Goal: Task Accomplishment & Management: Manage account settings

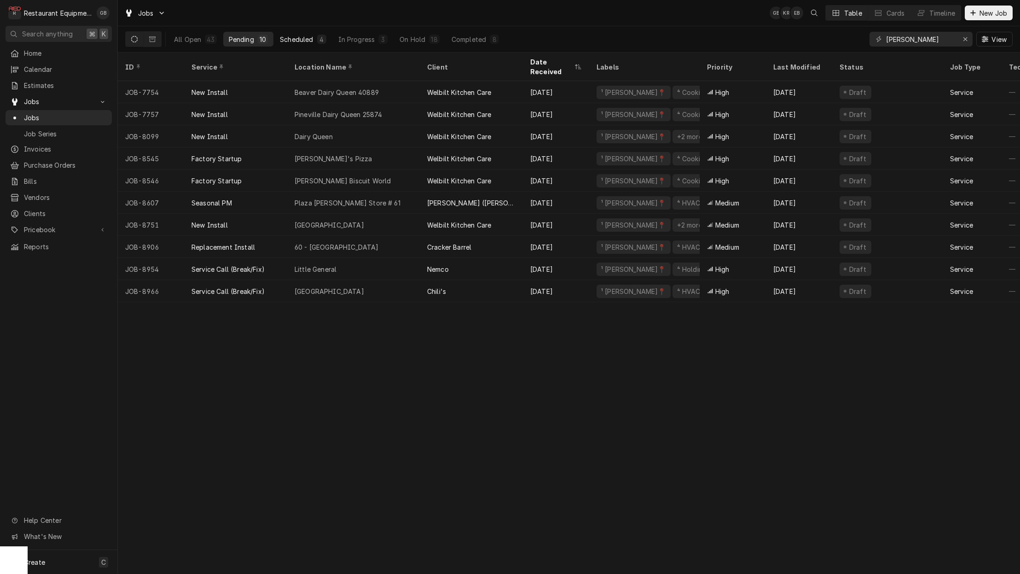
click at [313, 39] on button "Scheduled 4" at bounding box center [302, 39] width 57 height 15
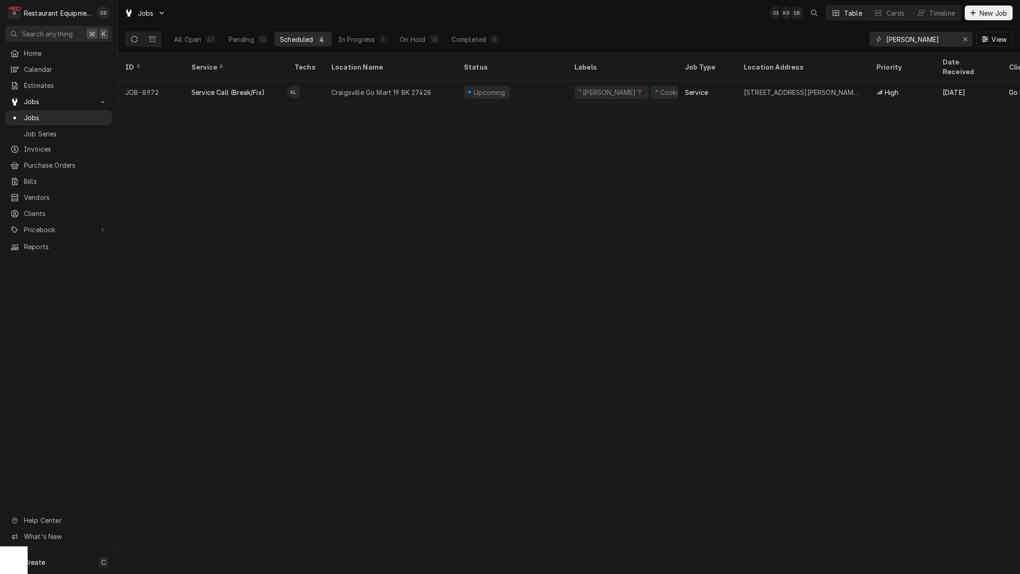
click at [322, 41] on div "4" at bounding box center [322, 40] width 6 height 10
click at [360, 40] on div "In Progress" at bounding box center [356, 40] width 37 height 10
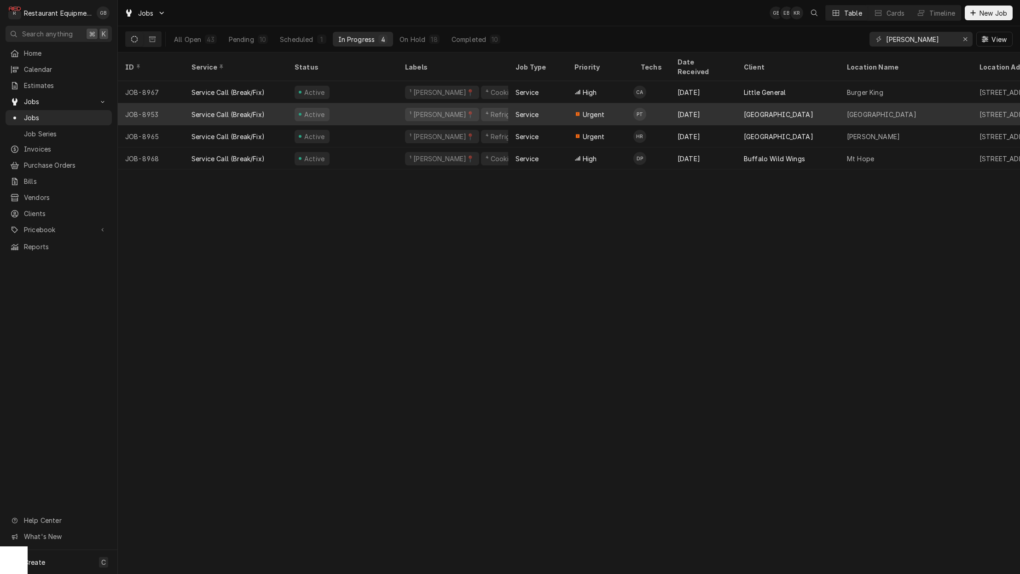
click at [411, 34] on button "On Hold 18" at bounding box center [419, 39] width 51 height 15
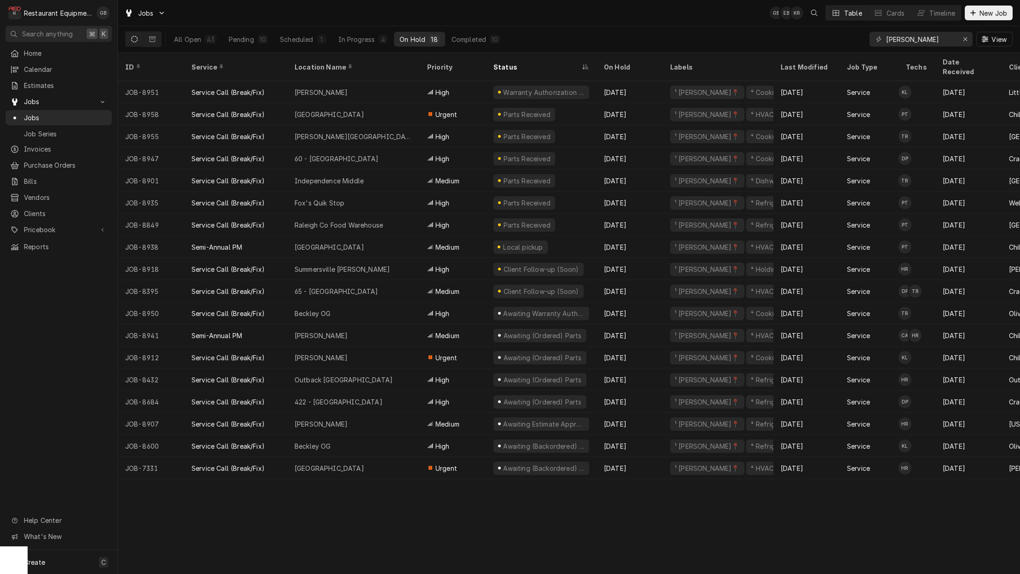
click at [244, 44] on button "Pending 10" at bounding box center [248, 39] width 50 height 15
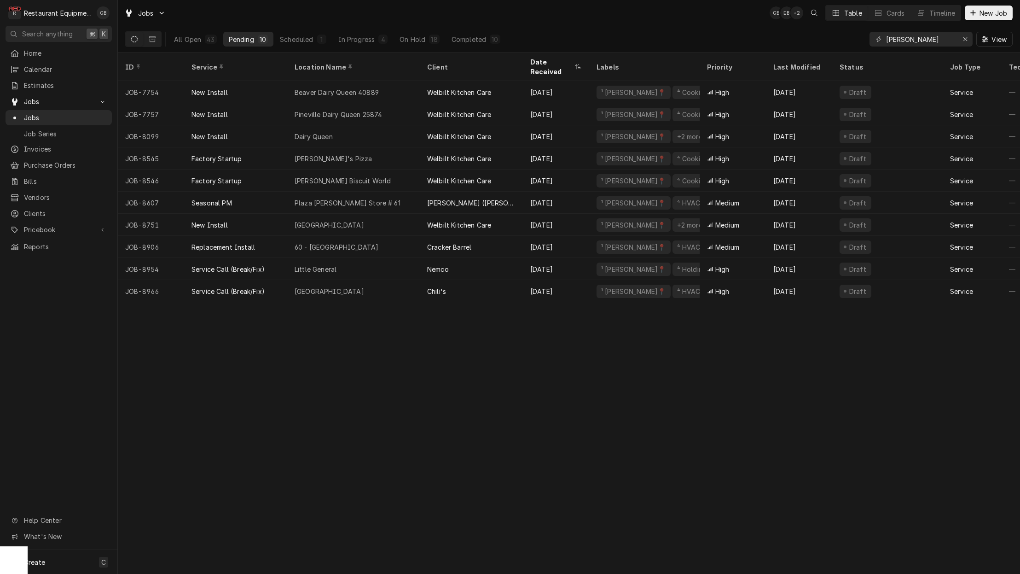
click at [404, 40] on div "On Hold" at bounding box center [413, 40] width 26 height 10
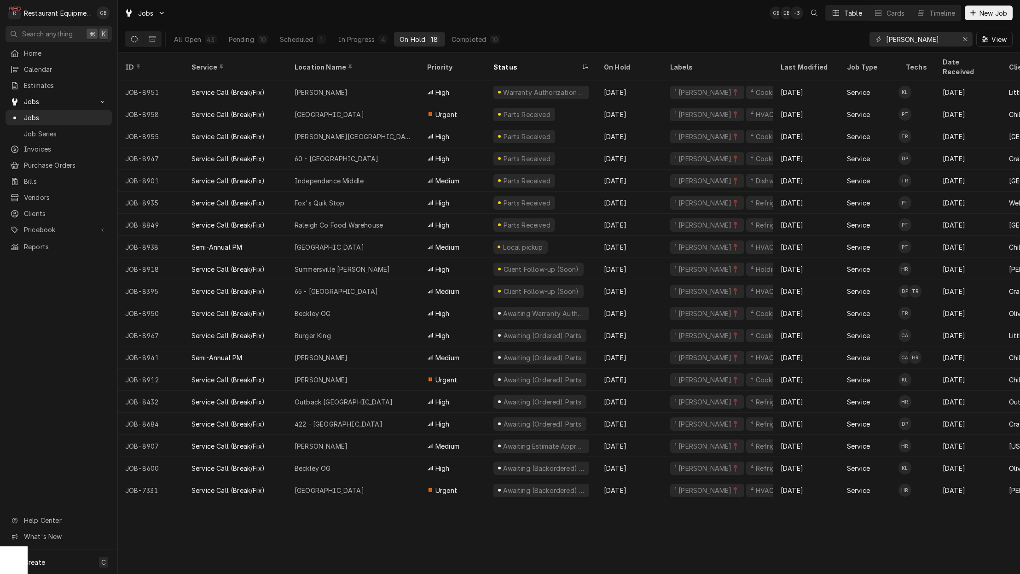
click at [241, 33] on button "Pending 10" at bounding box center [248, 39] width 50 height 15
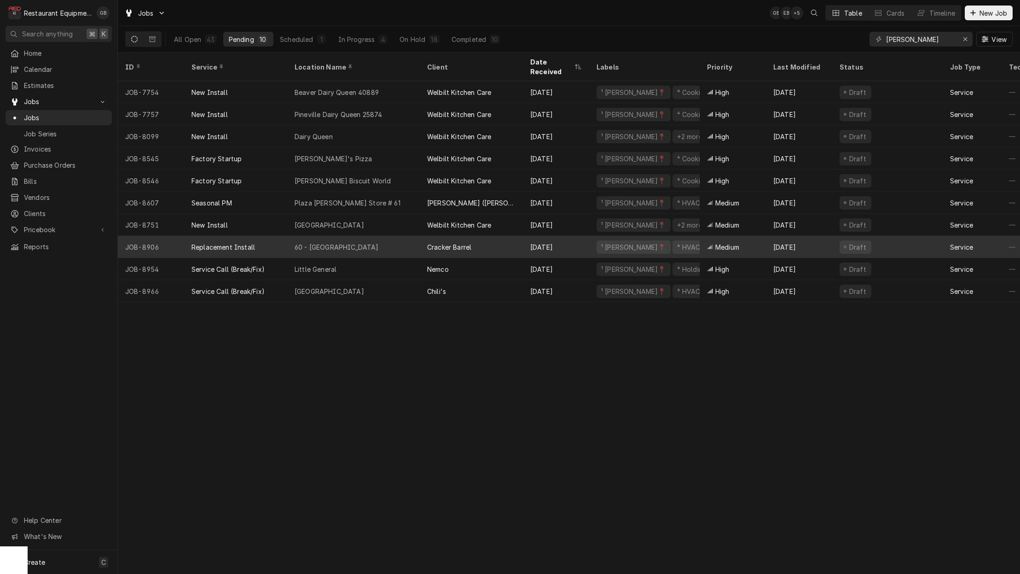
click at [242, 286] on div "Service Call (Break/Fix)" at bounding box center [228, 291] width 73 height 10
click at [360, 301] on div "ID Service Location Name Client Date Received Labels Priority Last Modified Sta…" at bounding box center [569, 312] width 902 height 521
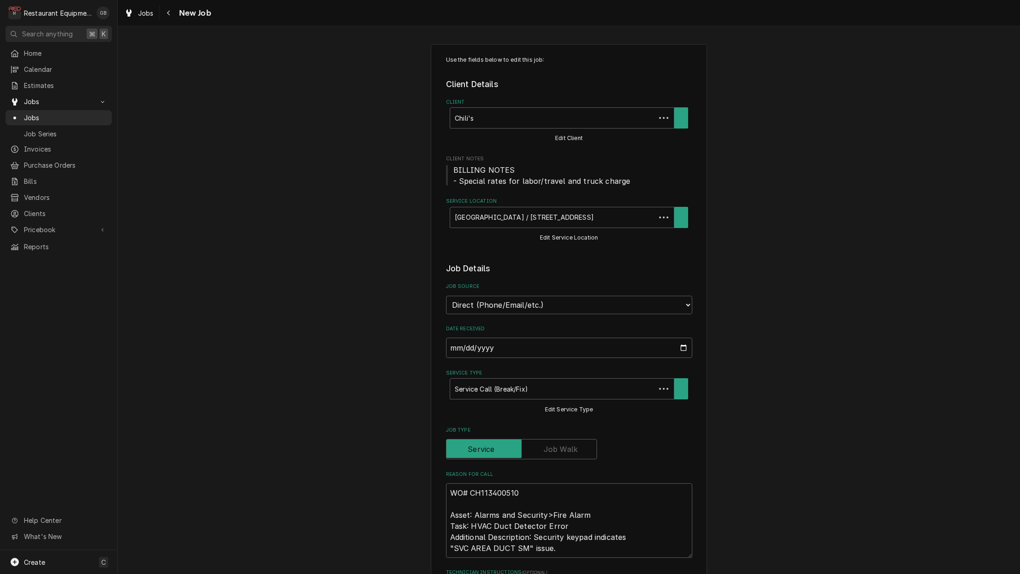
type textarea "x"
click at [170, 15] on icon "Navigate back" at bounding box center [168, 13] width 3 height 5
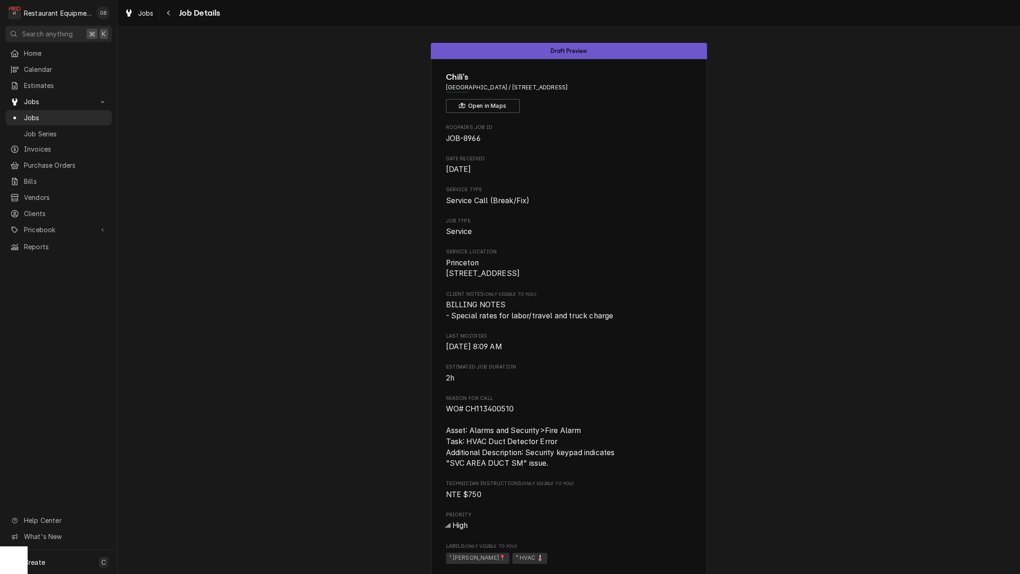
click at [170, 13] on icon "Navigate back" at bounding box center [169, 13] width 4 height 6
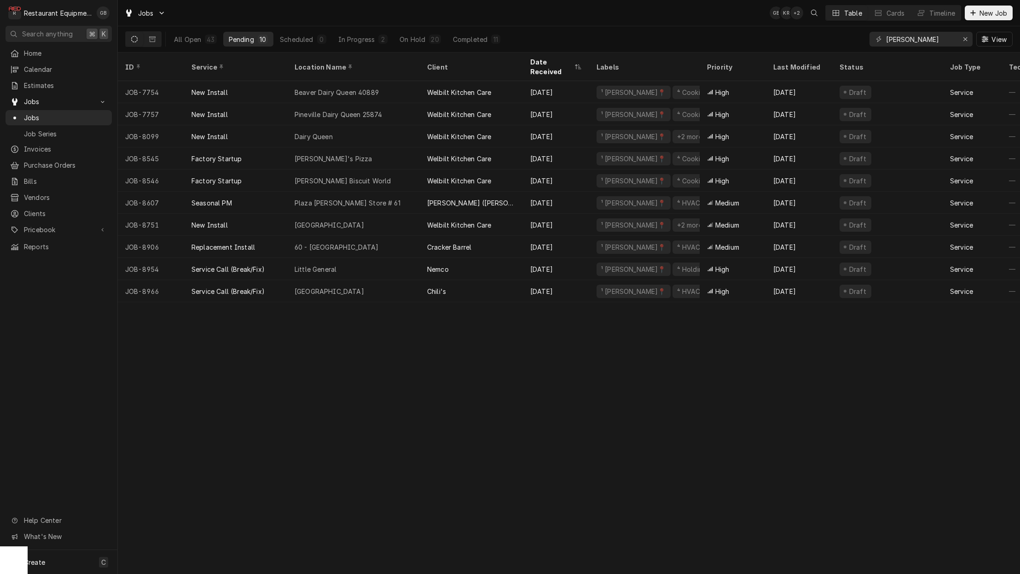
click at [425, 41] on button "On Hold 20" at bounding box center [420, 39] width 52 height 15
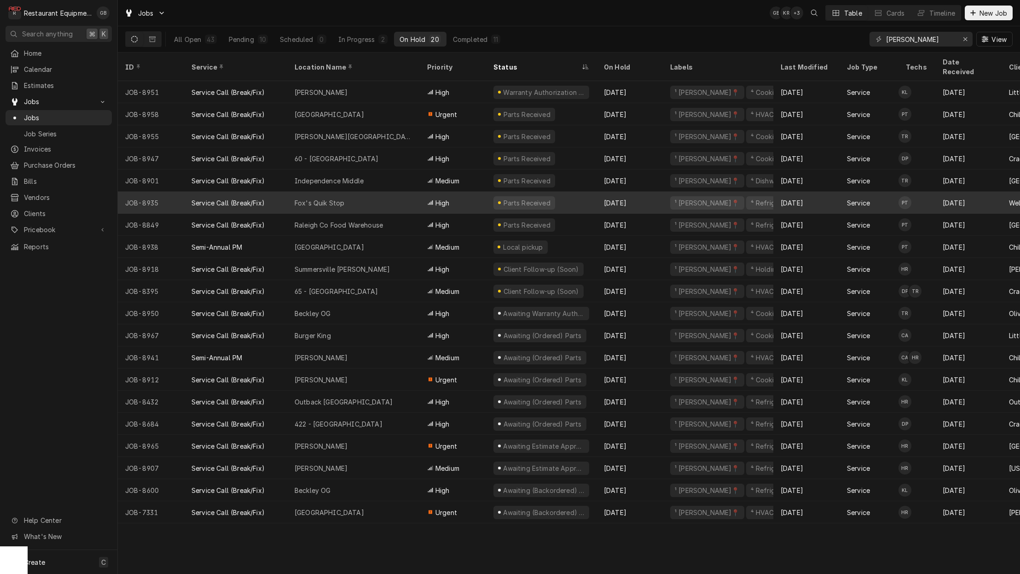
drag, startPoint x: 0, startPoint y: 0, endPoint x: 350, endPoint y: 191, distance: 398.6
click at [350, 192] on div "Fox's Quik Stop" at bounding box center [353, 203] width 133 height 22
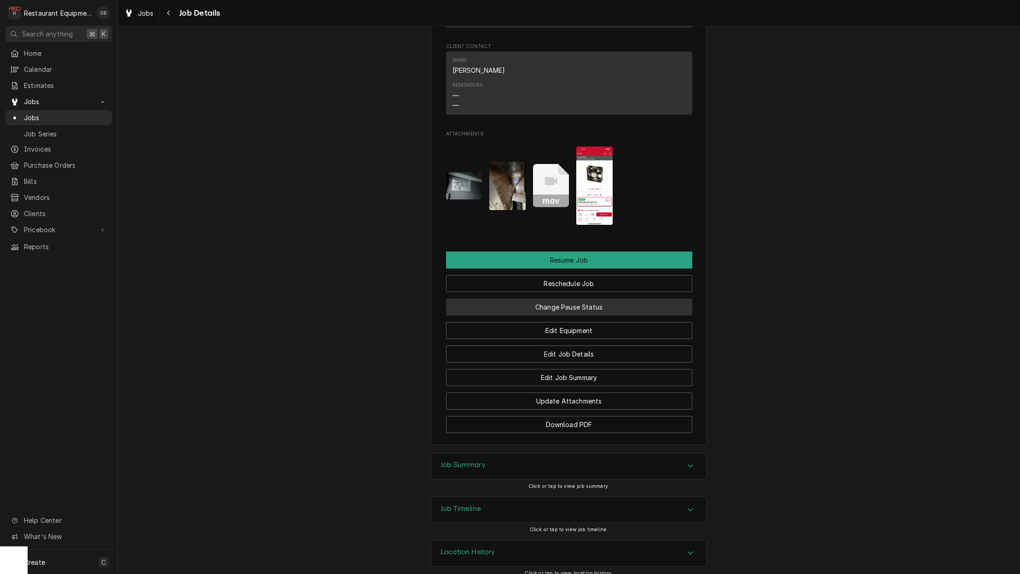
scroll to position [959, 0]
click at [584, 275] on button "Reschedule Job" at bounding box center [569, 283] width 246 height 17
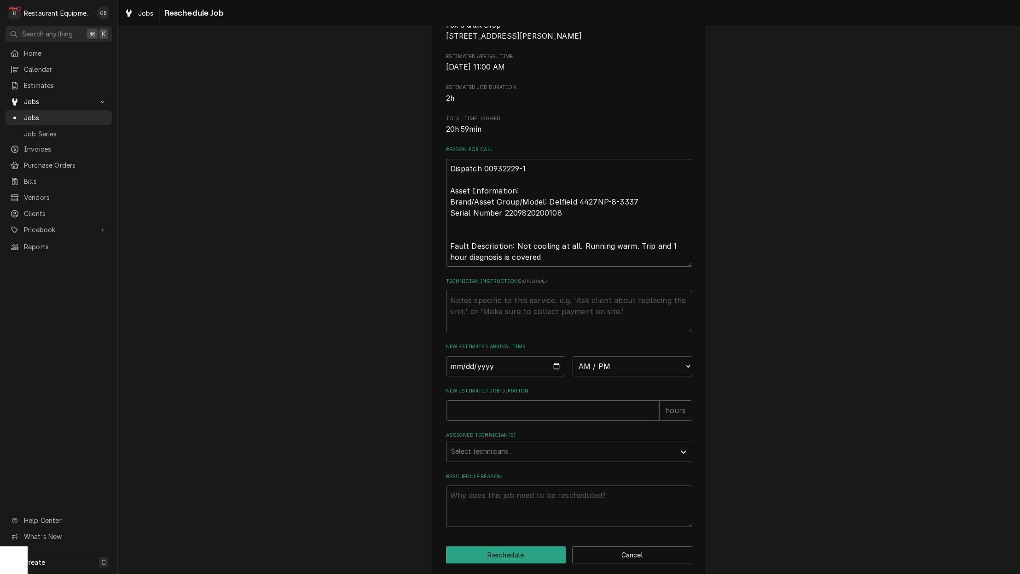
scroll to position [164, 0]
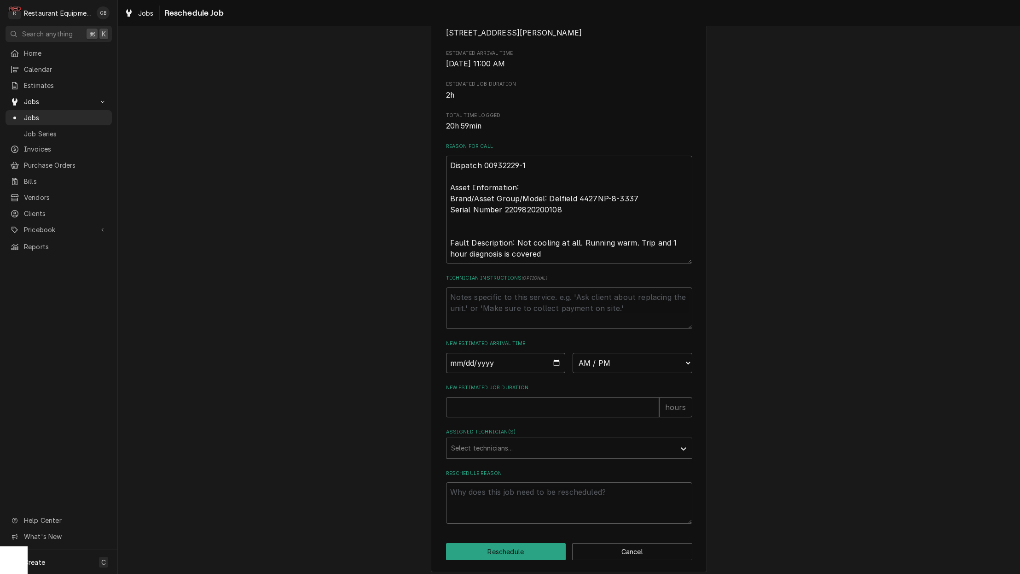
click at [467, 366] on input "Date" at bounding box center [506, 363] width 120 height 20
type input "2025-09-22"
type textarea "x"
select select "06:00:00"
type textarea "x"
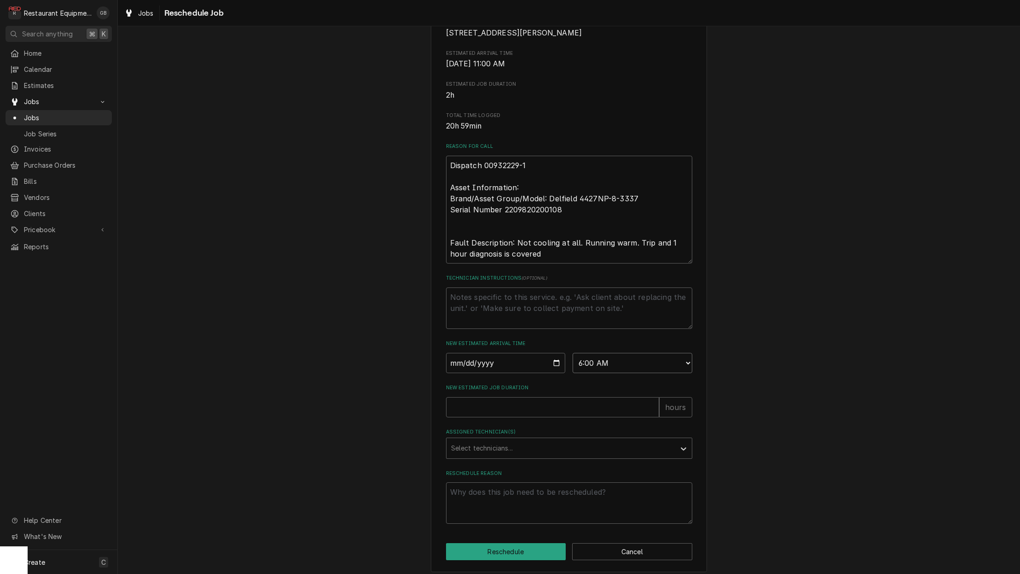
select select "12:45:00"
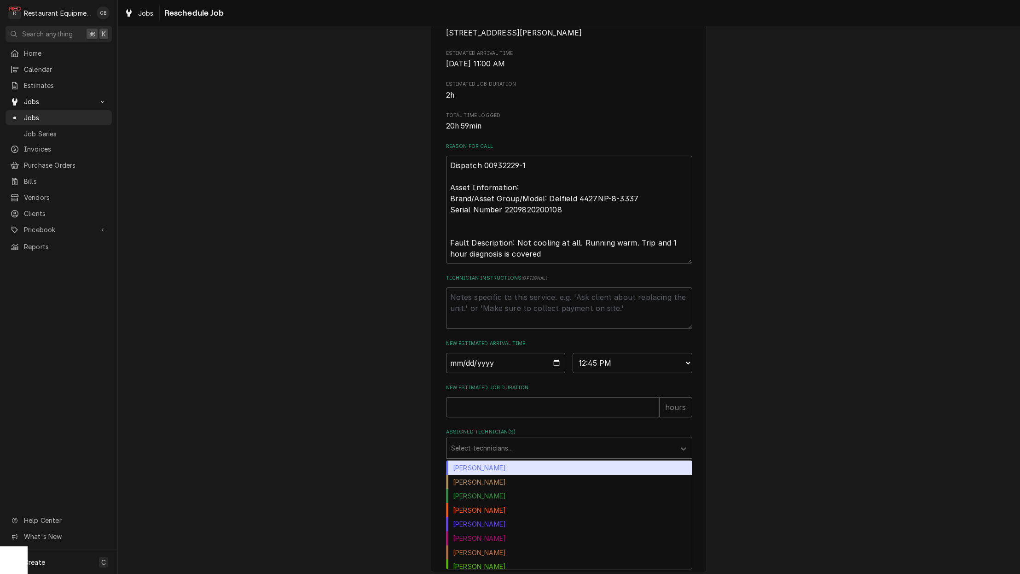
drag, startPoint x: 472, startPoint y: 331, endPoint x: 512, endPoint y: 457, distance: 131.9
click at [512, 456] on div "Assigned Technician(s)" at bounding box center [561, 448] width 220 height 17
click at [500, 551] on div "[PERSON_NAME]" at bounding box center [569, 552] width 245 height 14
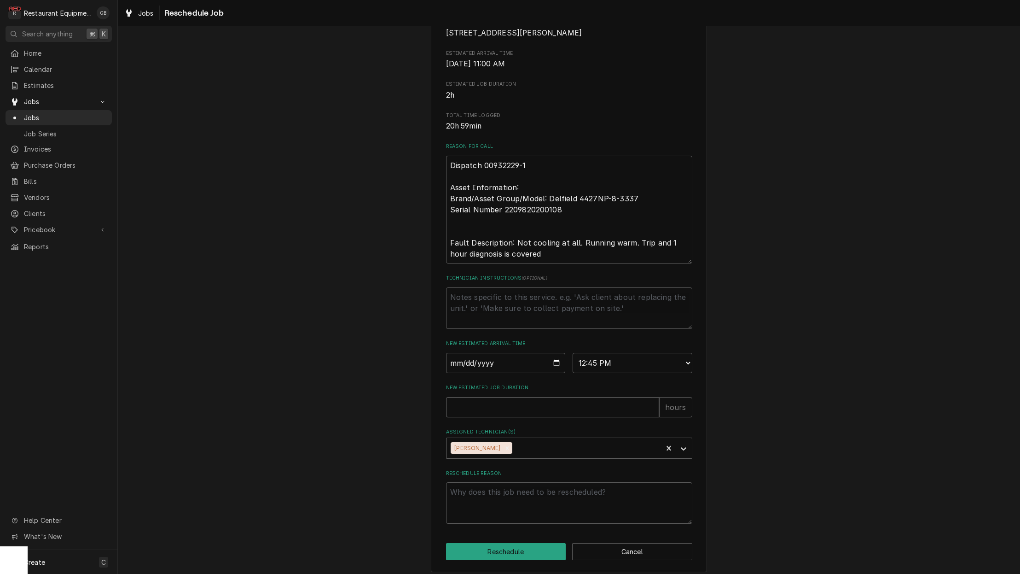
click at [480, 411] on input "New Estimated Job Duration" at bounding box center [552, 407] width 213 height 20
type textarea "x"
type input "2"
drag, startPoint x: 512, startPoint y: 457, endPoint x: 517, endPoint y: 501, distance: 44.5
click at [517, 501] on textarea "Reschedule Reason" at bounding box center [569, 502] width 246 height 41
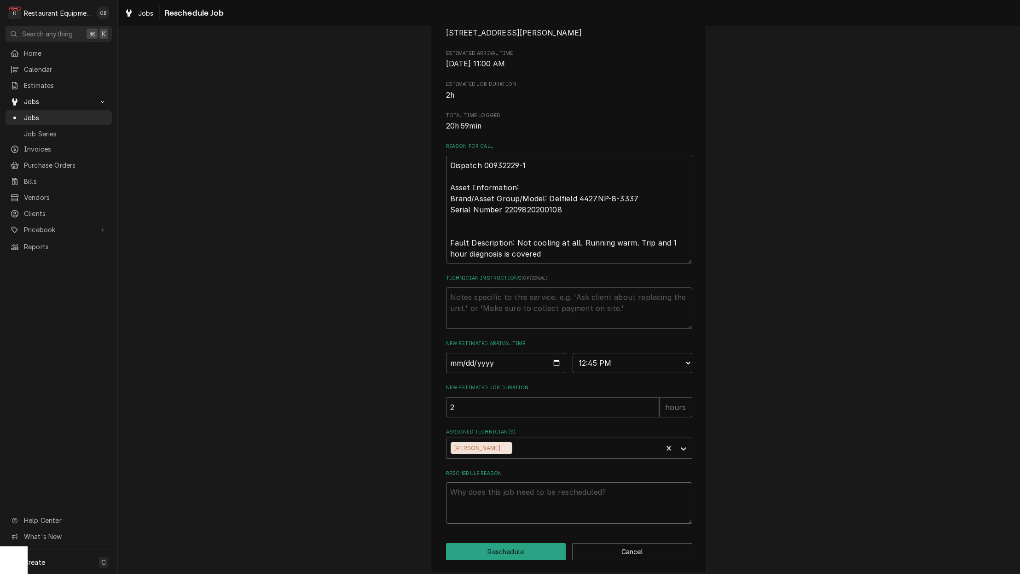
type textarea "x"
type textarea "p"
type textarea "x"
type textarea "pa"
type textarea "x"
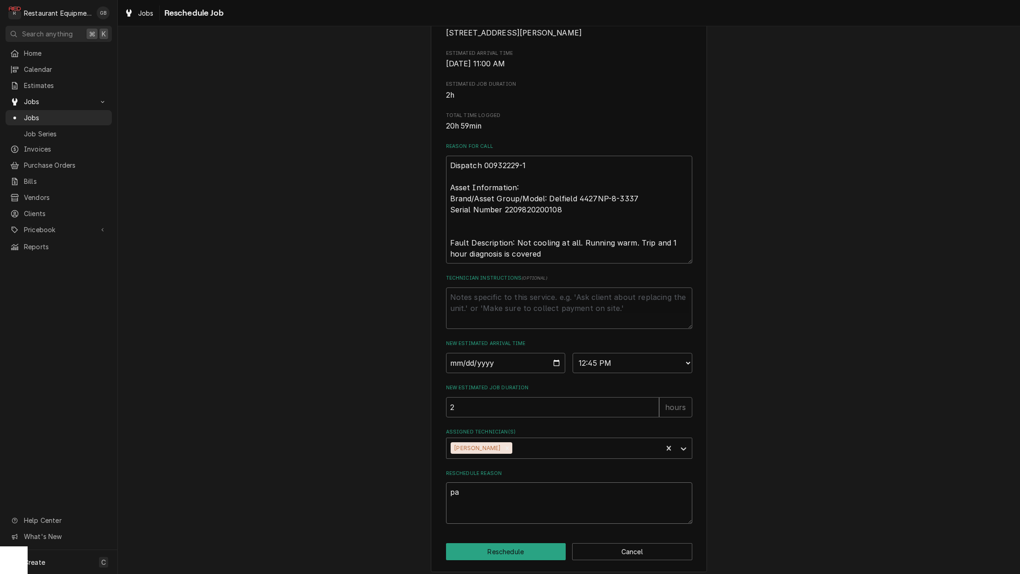
type textarea "par"
type textarea "x"
type textarea "part"
type textarea "x"
type textarea "parts"
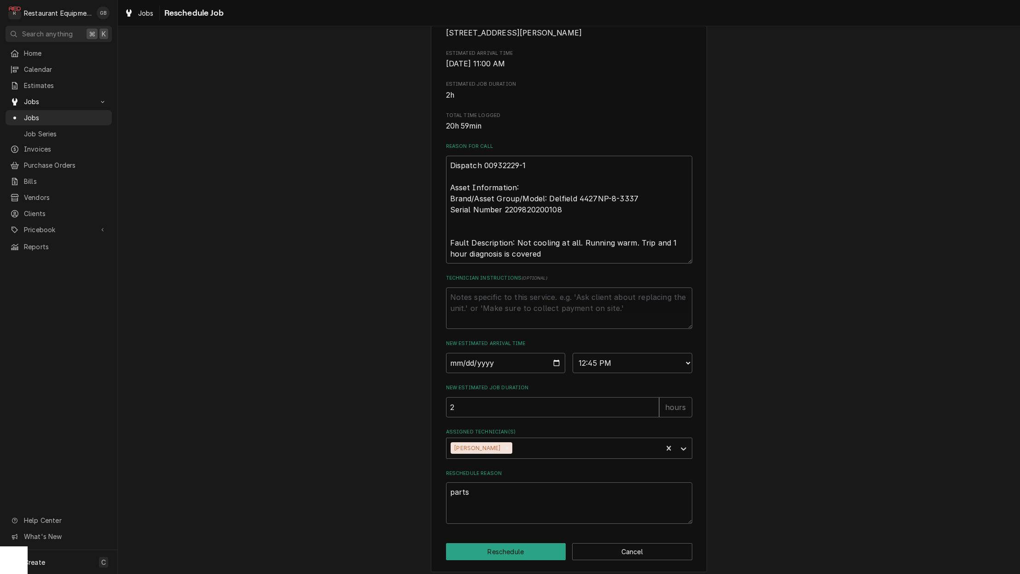
click at [535, 553] on button "Reschedule" at bounding box center [506, 551] width 120 height 17
type textarea "x"
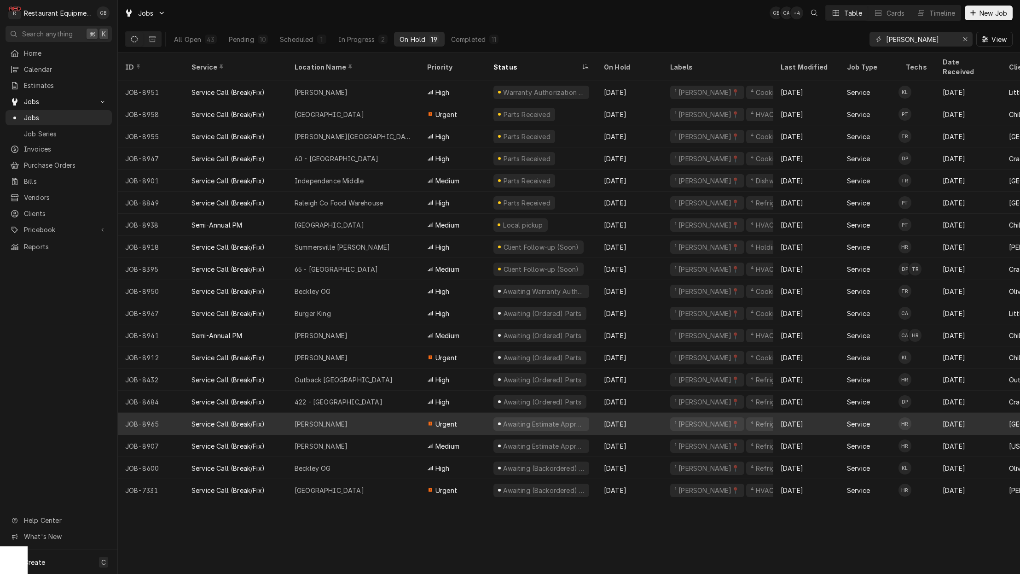
scroll to position [0, 0]
click at [352, 412] on div "[PERSON_NAME]" at bounding box center [353, 423] width 133 height 22
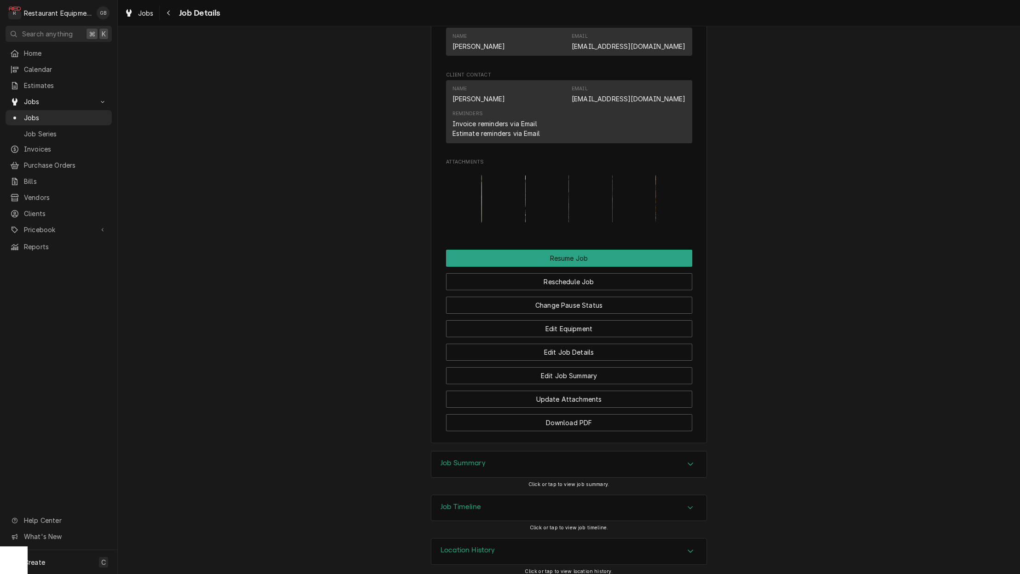
scroll to position [854, 0]
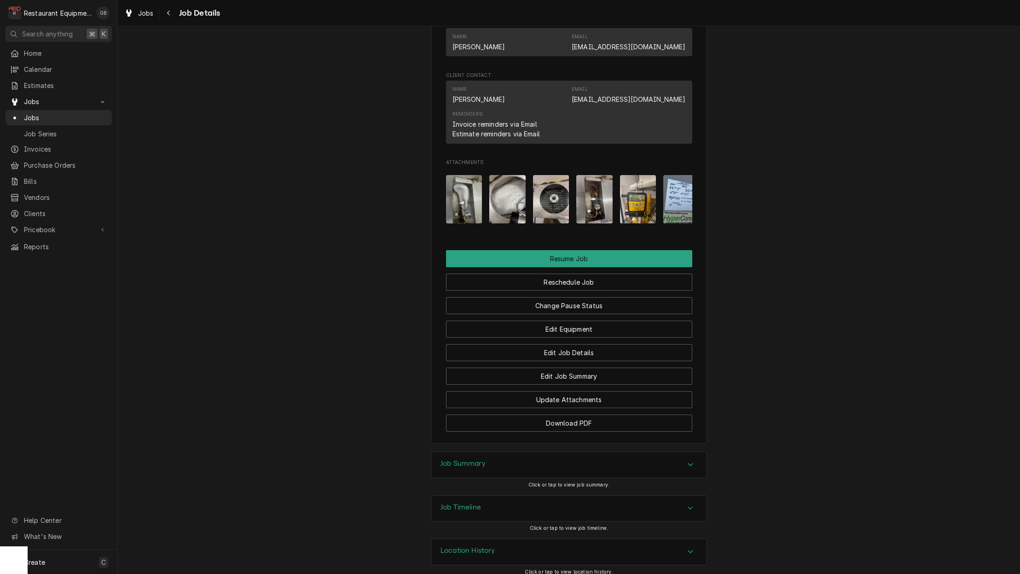
drag, startPoint x: 545, startPoint y: 296, endPoint x: 691, endPoint y: 545, distance: 288.7
click at [691, 547] on icon "Accordion Header" at bounding box center [690, 550] width 6 height 7
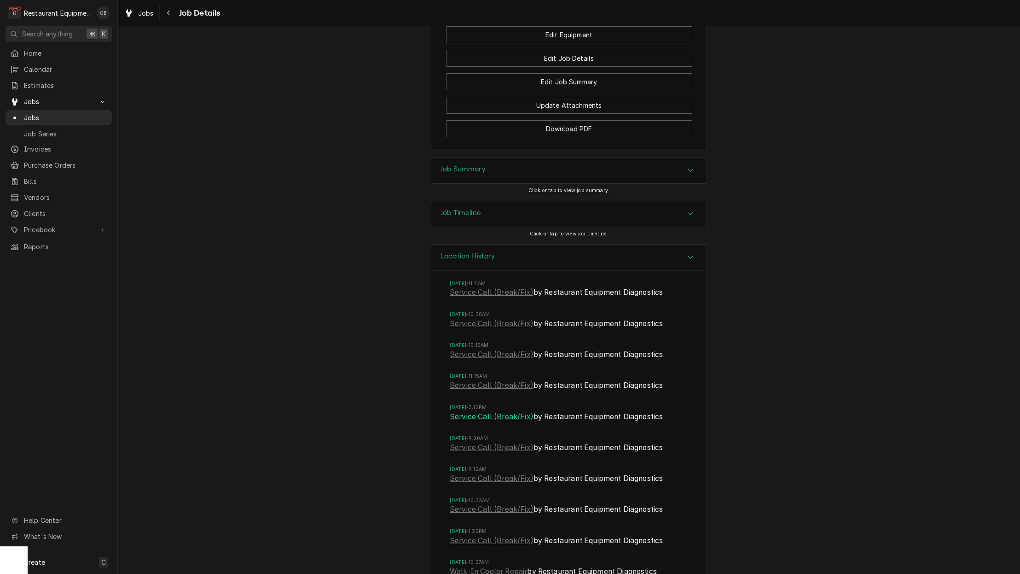
scroll to position [1150, 0]
click at [482, 348] on link "Service Call (Break/Fix)" at bounding box center [492, 353] width 84 height 11
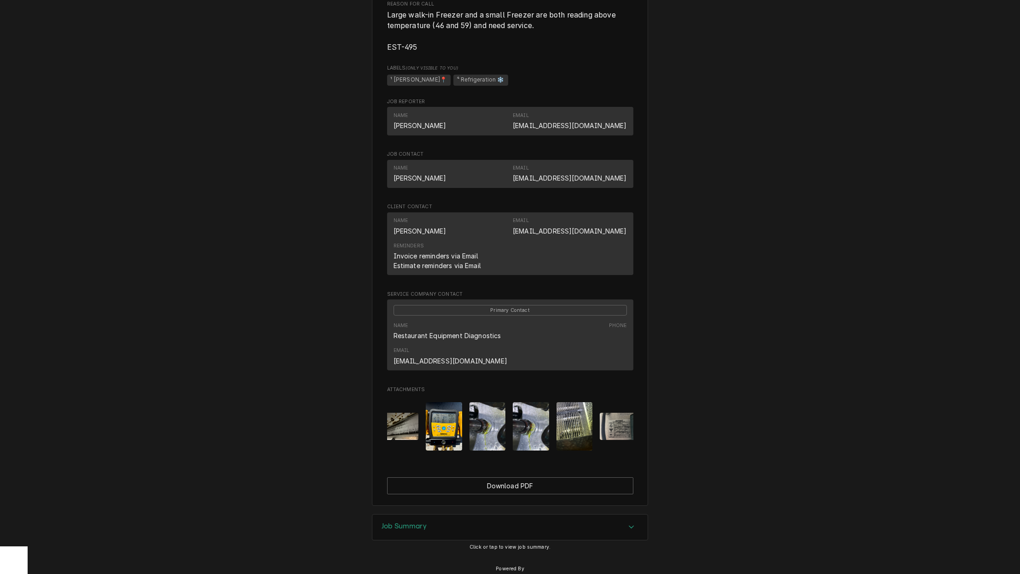
scroll to position [0, 2]
click at [486, 402] on img "Attachments" at bounding box center [490, 426] width 36 height 48
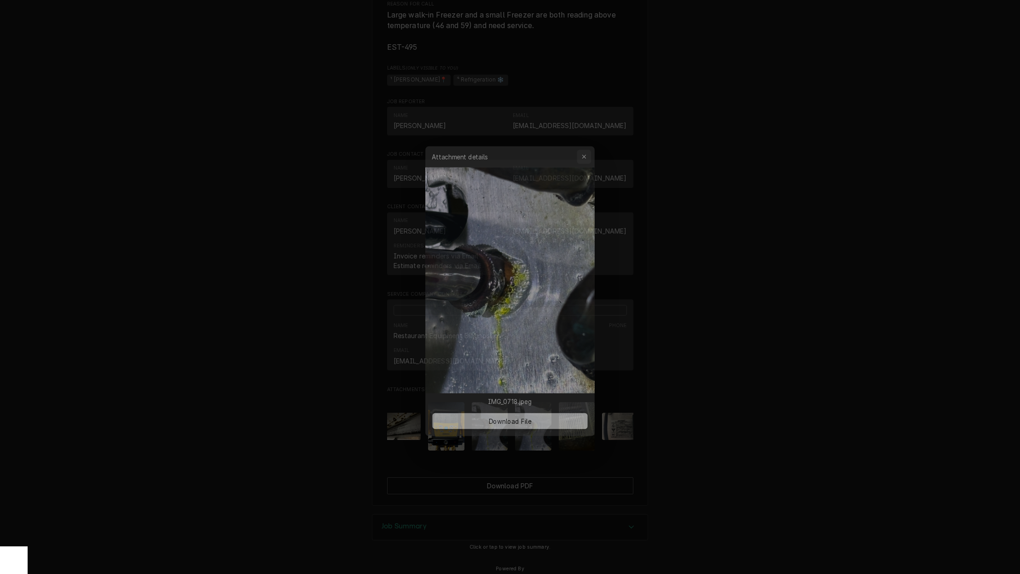
click at [591, 145] on div "button" at bounding box center [587, 146] width 9 height 9
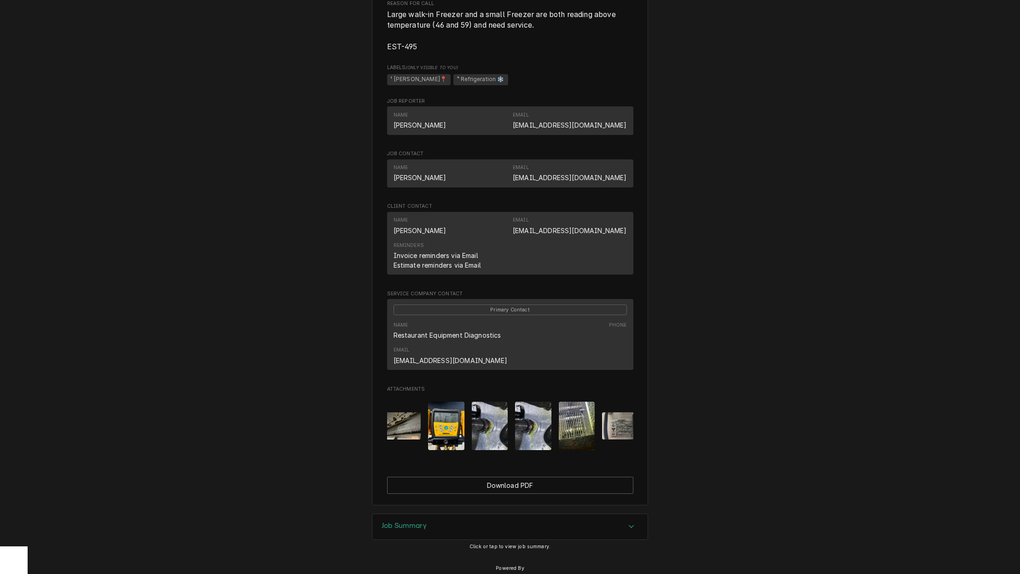
scroll to position [469, 0]
click at [633, 514] on div "Job Summary" at bounding box center [509, 527] width 275 height 26
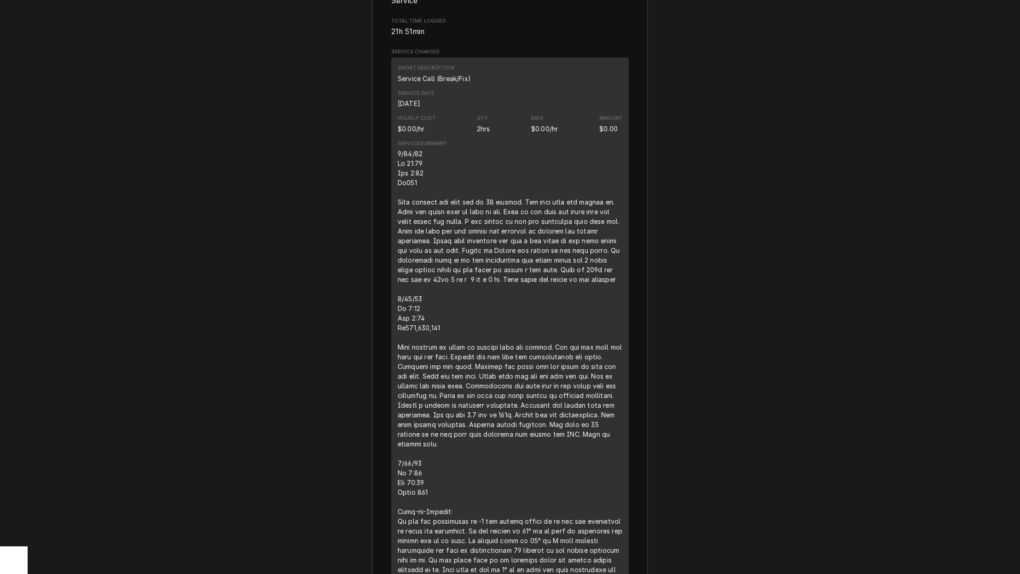
scroll to position [1104, 0]
